Goal: Task Accomplishment & Management: Use online tool/utility

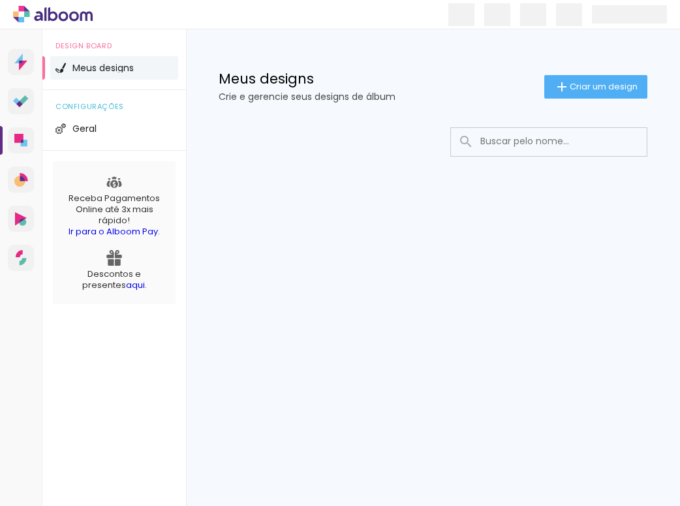
click at [630, 135] on input at bounding box center [567, 141] width 186 height 27
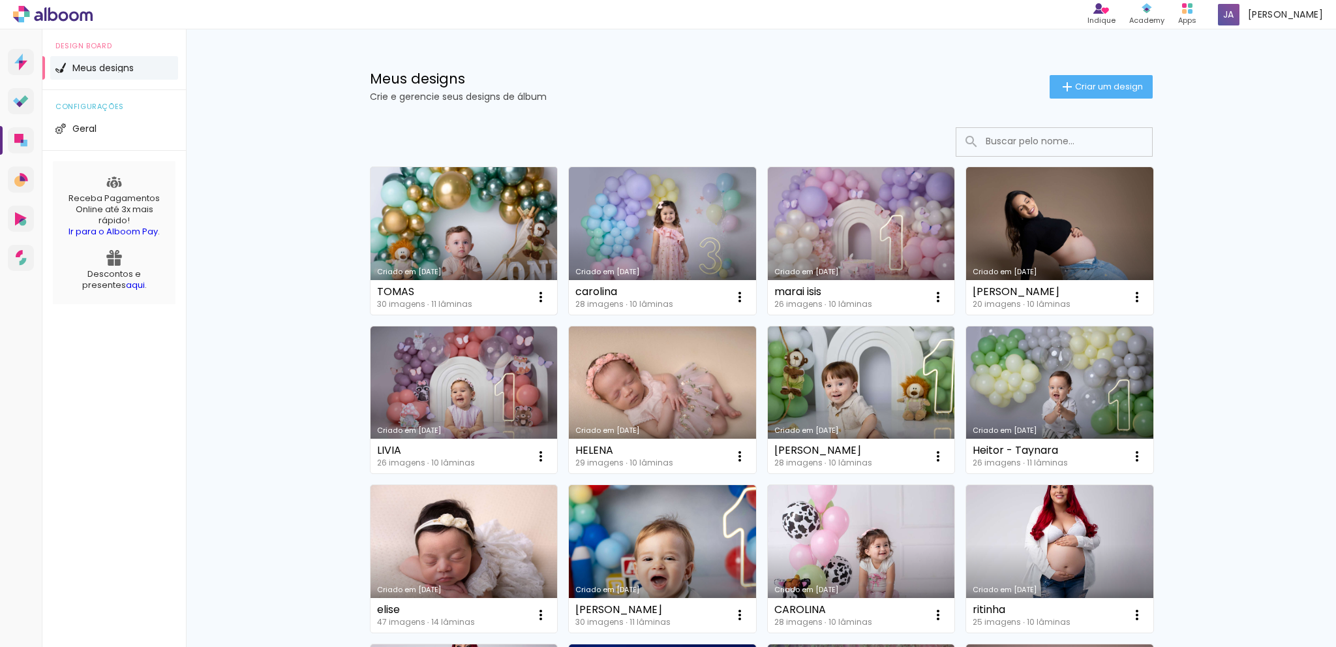
click at [486, 215] on link "Criado em [DATE]" at bounding box center [464, 240] width 187 height 147
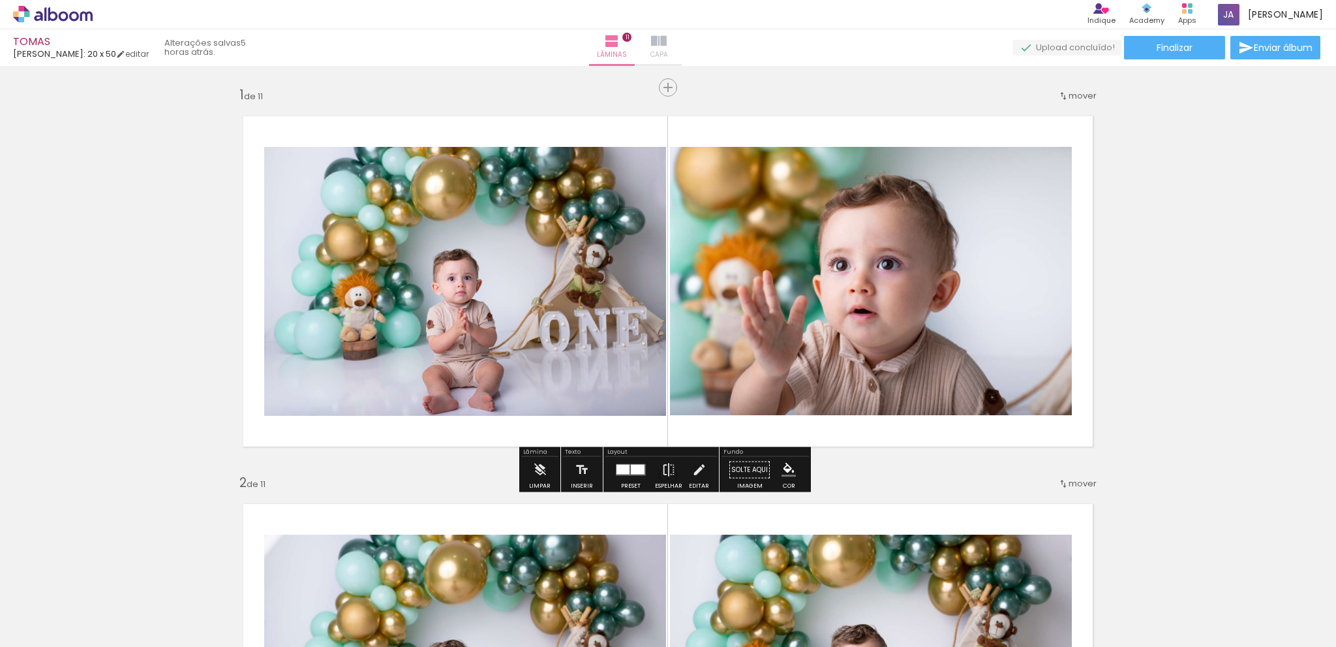
click at [679, 35] on paper-button "Capa" at bounding box center [659, 47] width 46 height 37
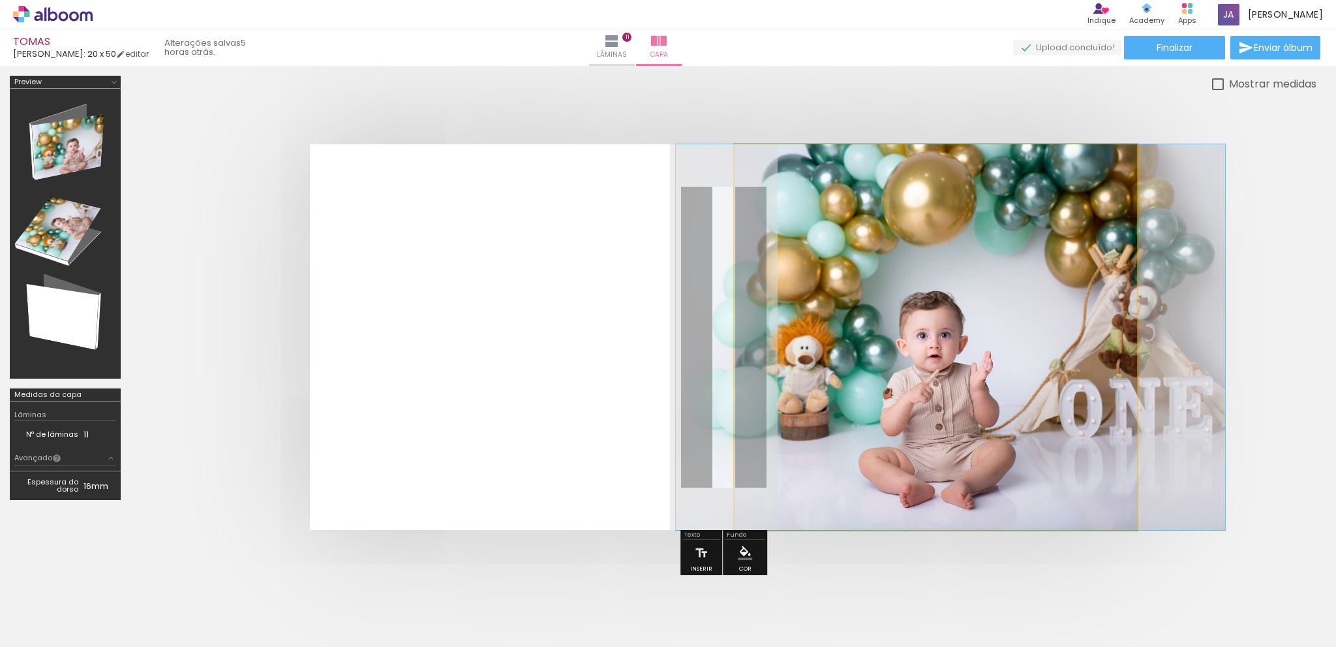
click at [679, 377] on quentale-photo at bounding box center [936, 337] width 403 height 386
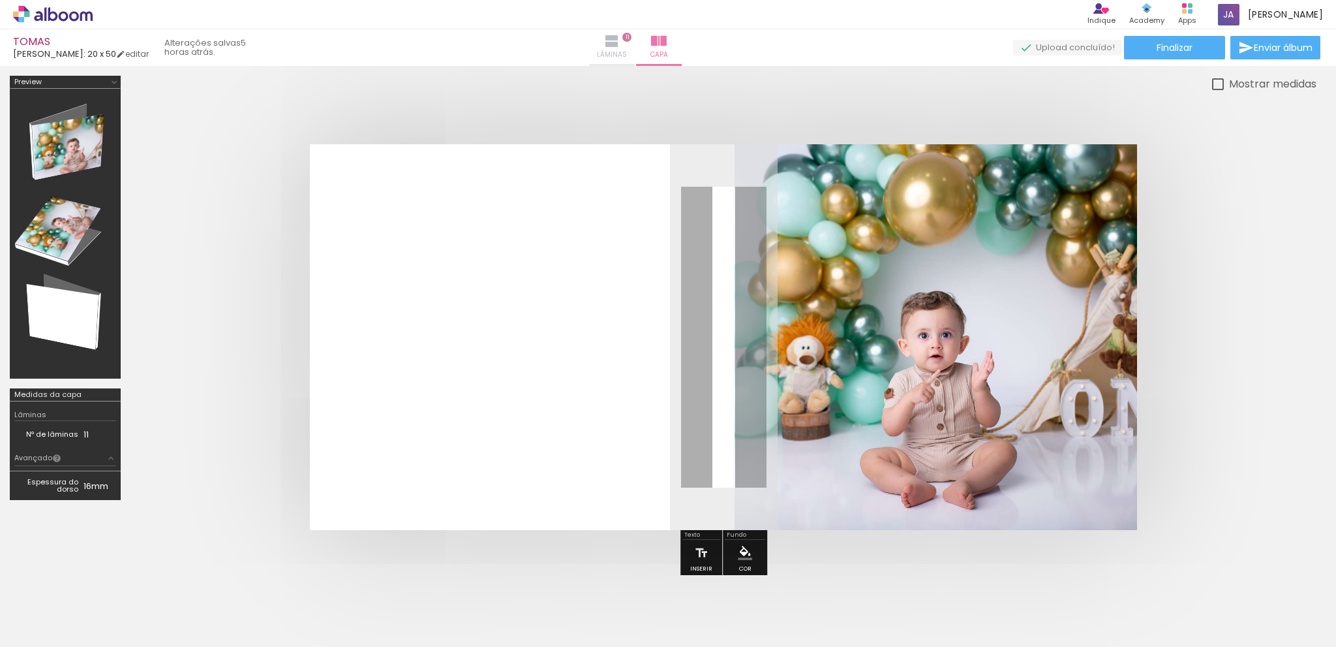
click at [627, 55] on span "Lâminas" at bounding box center [612, 55] width 30 height 12
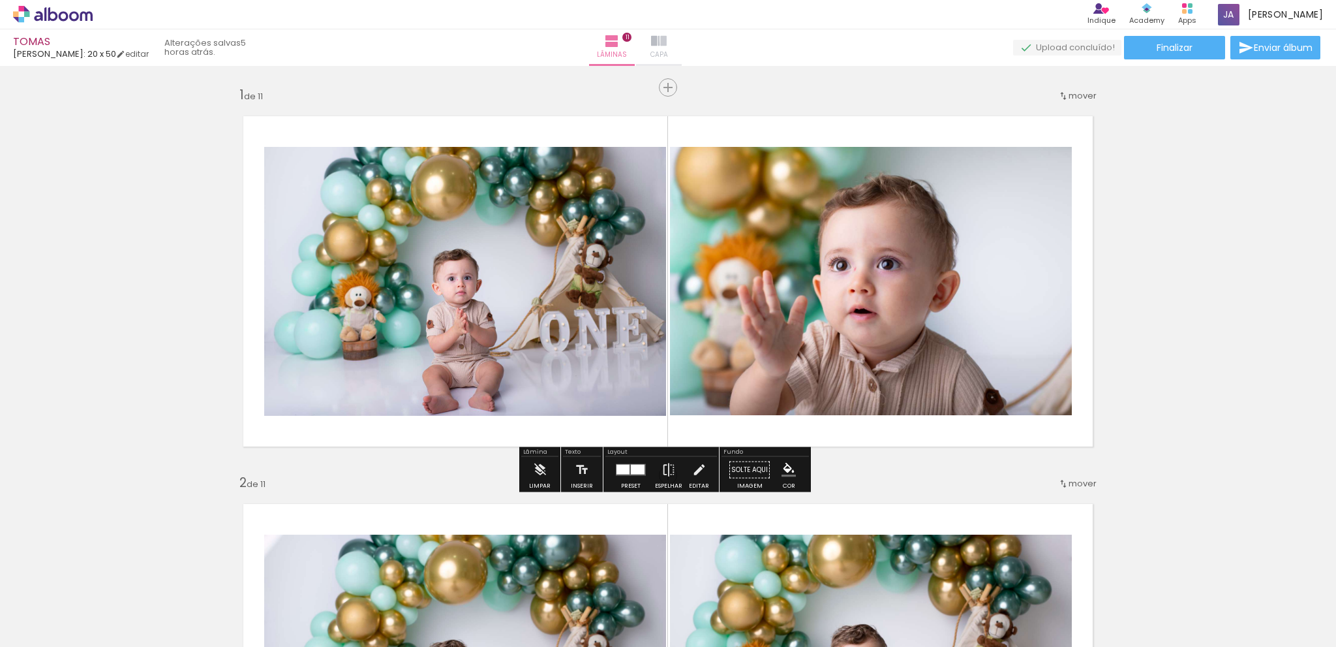
click at [679, 38] on paper-button "Capa" at bounding box center [659, 47] width 46 height 37
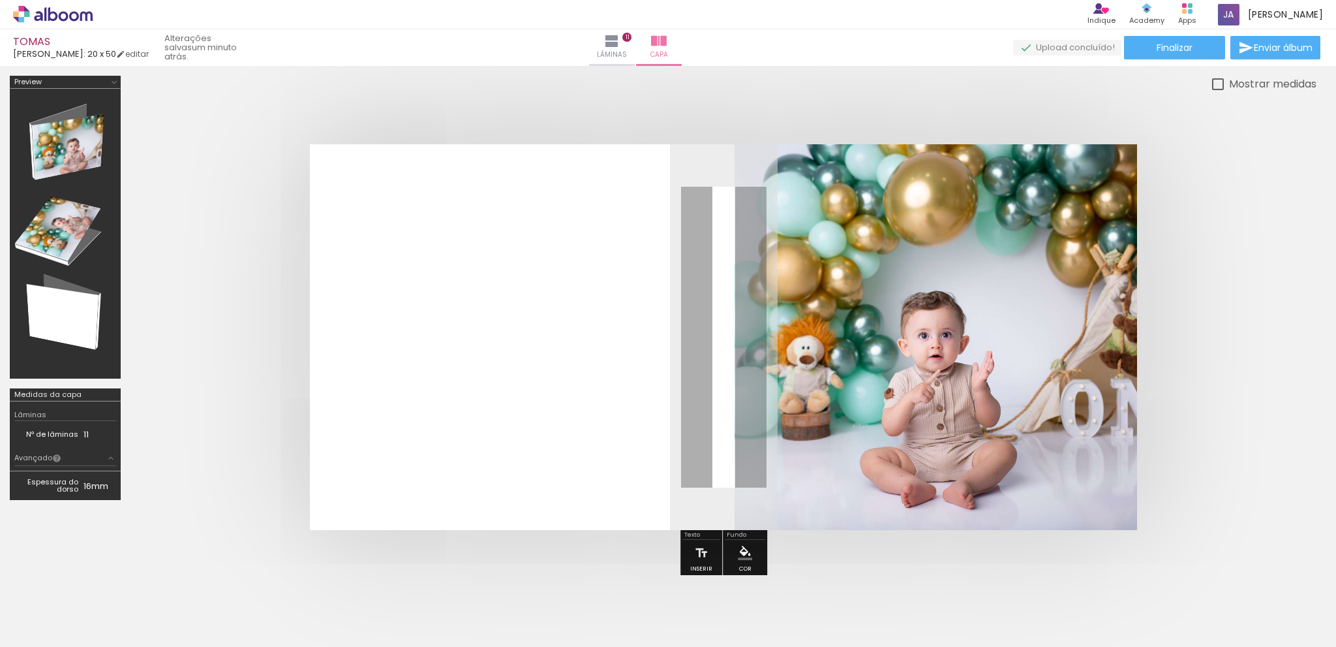
click at [634, 46] on paper-button "Lâminas 11" at bounding box center [612, 47] width 46 height 37
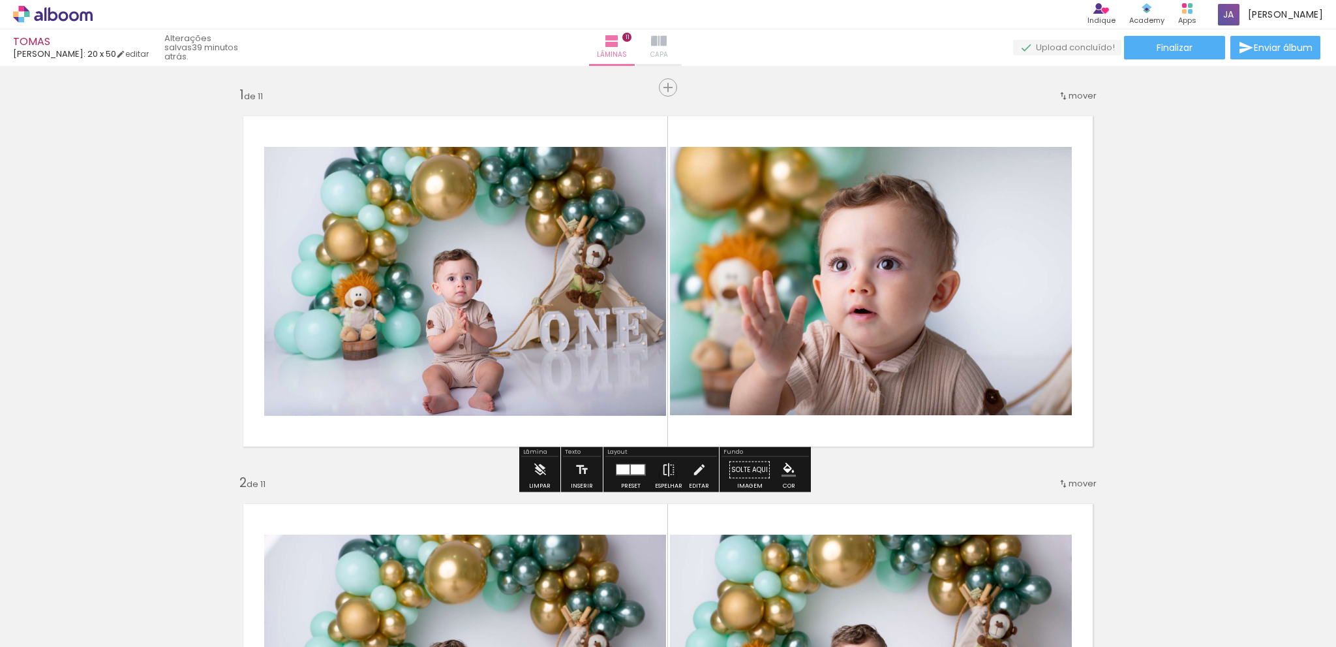
click at [682, 35] on paper-button "Capa" at bounding box center [659, 47] width 46 height 37
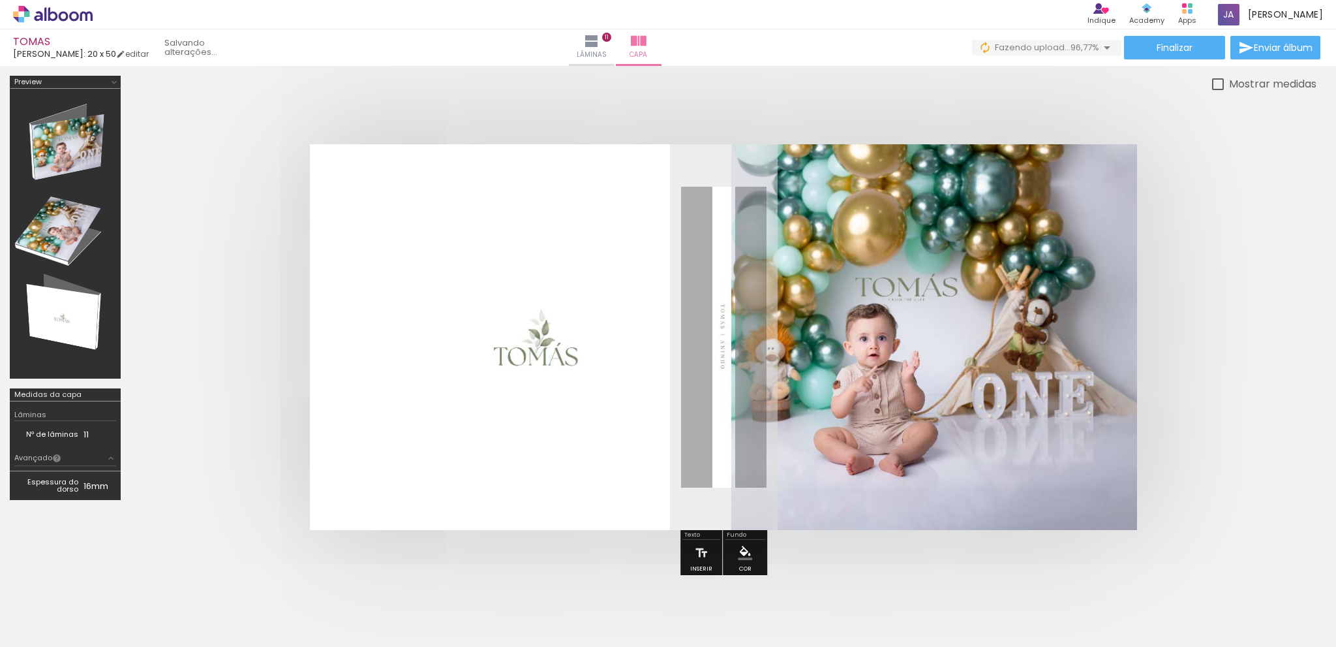
scroll to position [0, 1039]
click at [620, 46] on iron-icon at bounding box center [612, 41] width 16 height 16
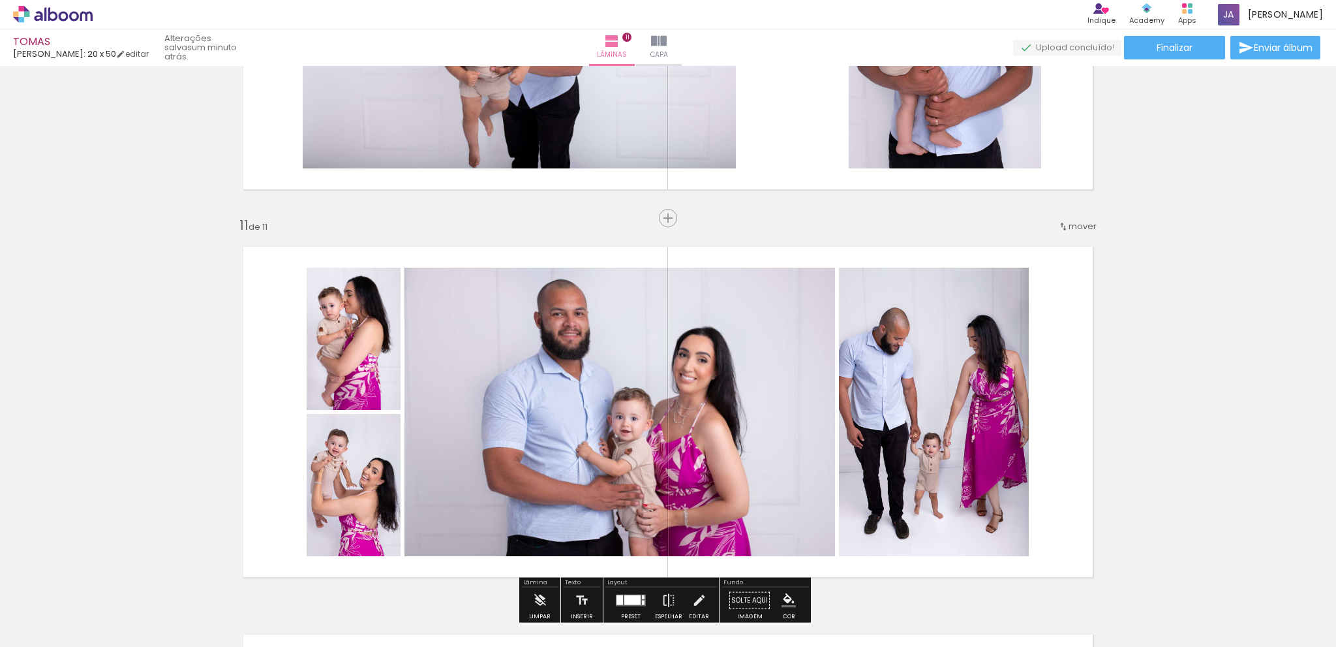
scroll to position [3617, 0]
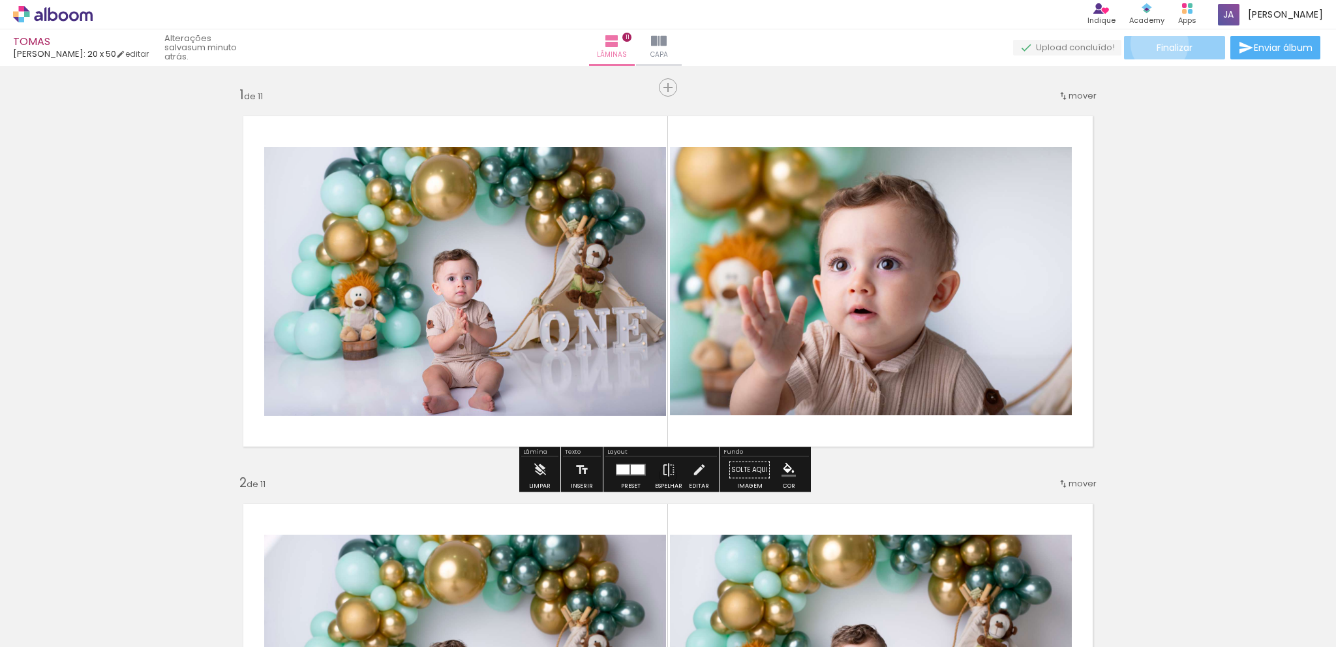
click at [1157, 44] on span "Finalizar" at bounding box center [1175, 47] width 36 height 9
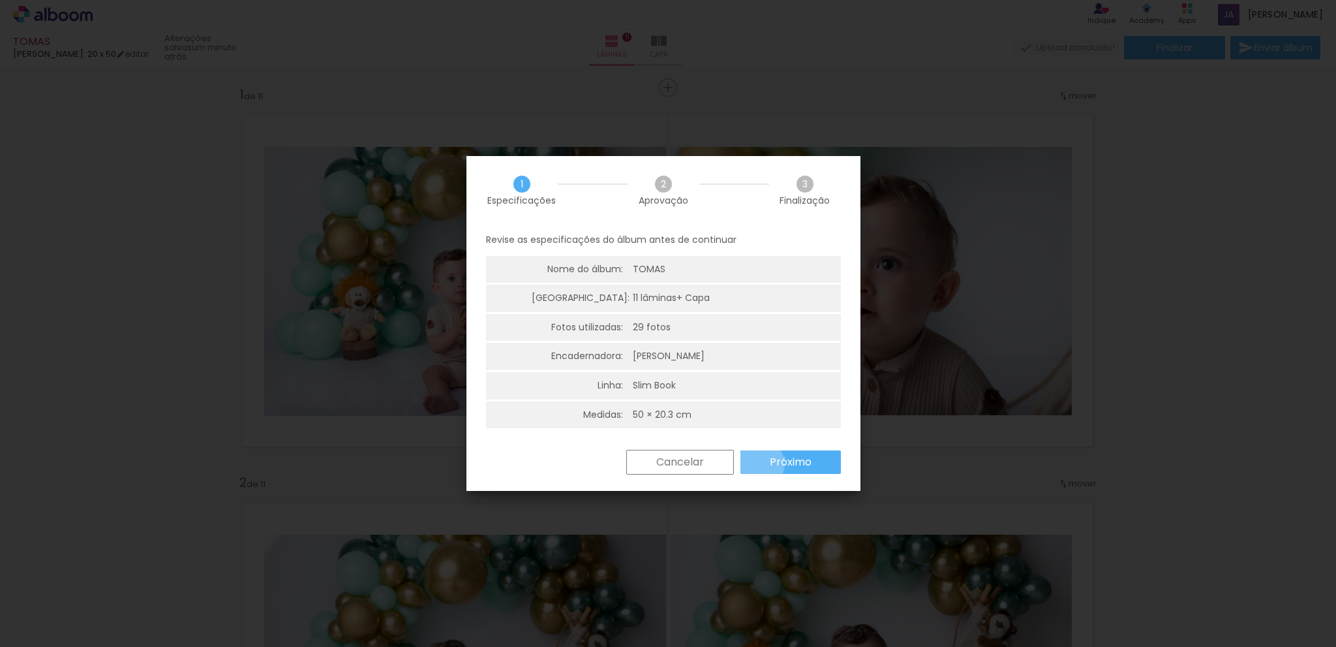
click at [761, 464] on paper-button "Próximo" at bounding box center [791, 461] width 100 height 23
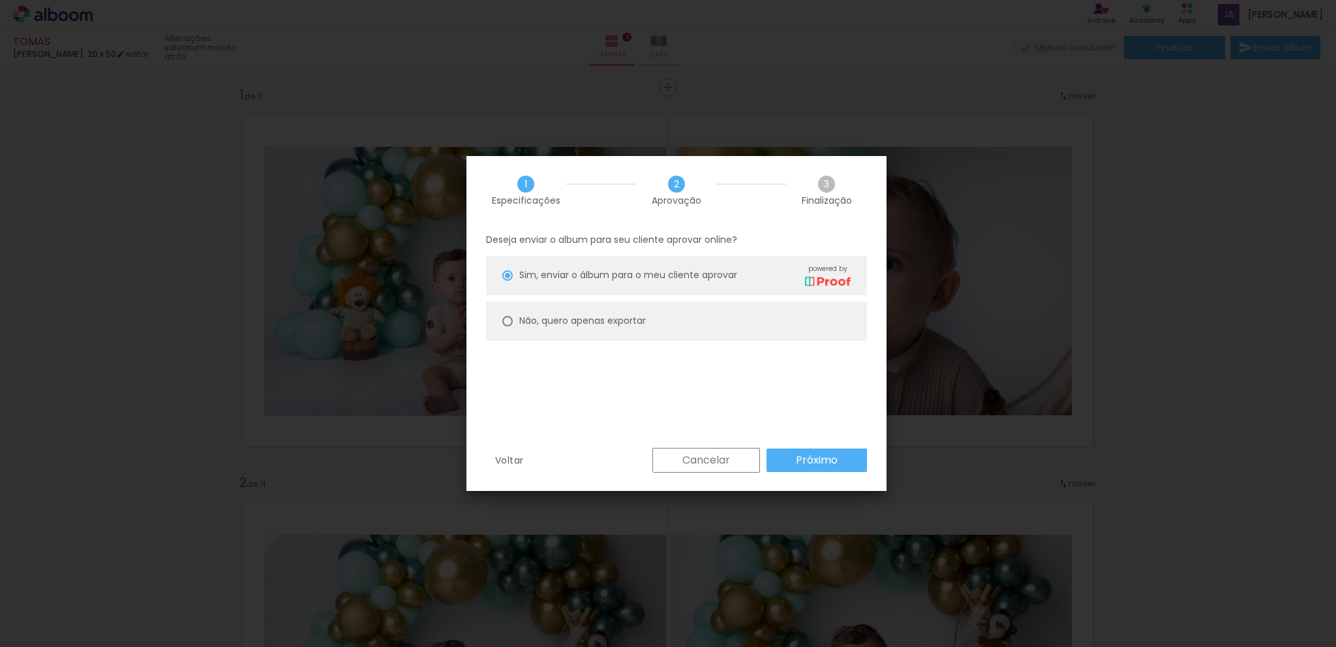
click at [0, 0] on slot "Próximo" at bounding box center [0, 0] width 0 height 0
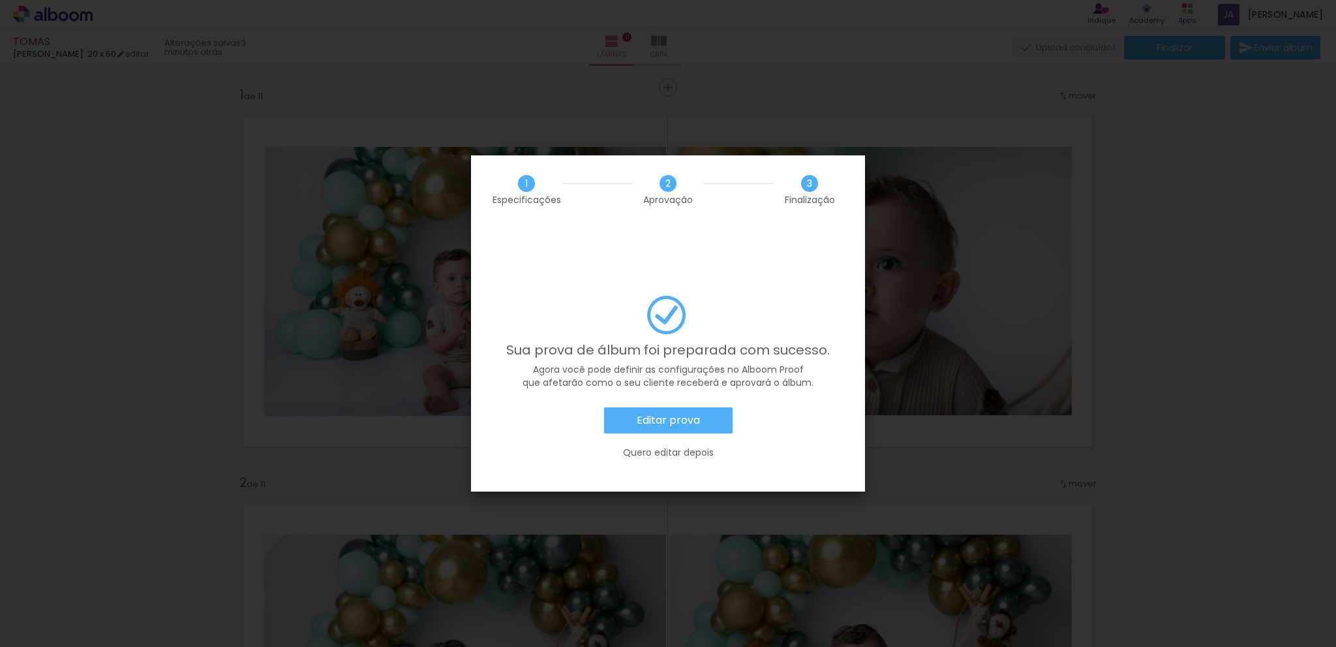
scroll to position [0, 1039]
click at [0, 0] on slot "Editar prova" at bounding box center [0, 0] width 0 height 0
